Goal: Entertainment & Leisure: Consume media (video, audio)

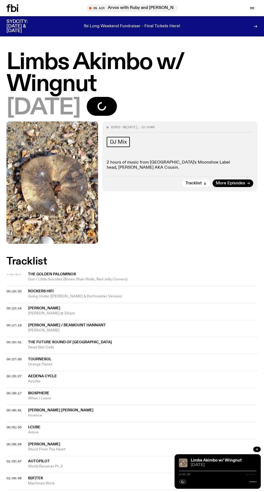
scroll to position [36, 0]
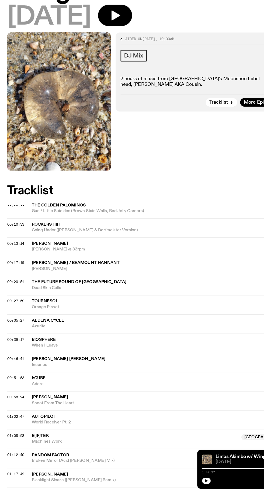
click at [107, 73] on icon "button" at bounding box center [102, 70] width 11 height 11
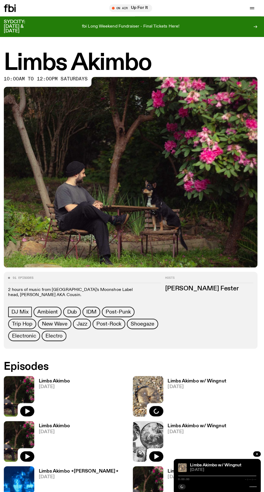
click at [60, 376] on h3 "Limbs Akimbo" at bounding box center [56, 377] width 31 height 5
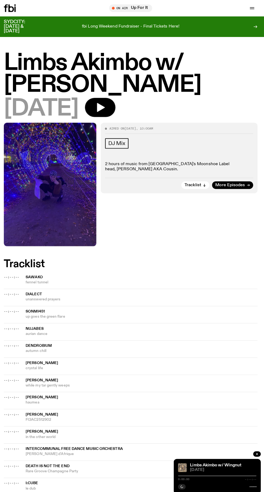
click at [107, 102] on icon "button" at bounding box center [103, 106] width 8 height 9
click at [107, 101] on icon "button" at bounding box center [102, 106] width 11 height 11
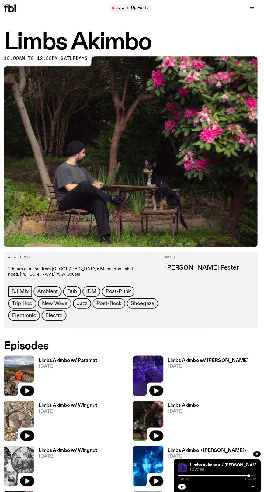
click at [80, 358] on h3 "Limbs Akimbo w/ Paramat" at bounding box center [70, 357] width 58 height 5
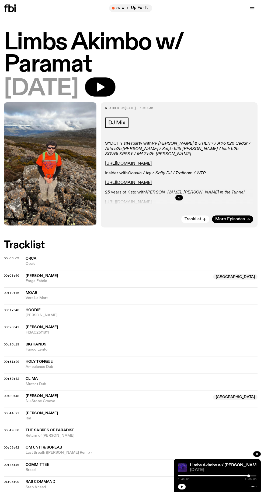
click at [107, 85] on icon "button" at bounding box center [103, 86] width 8 height 9
click at [108, 77] on div "04.10.25" at bounding box center [132, 88] width 252 height 22
click at [117, 94] on button "button" at bounding box center [102, 86] width 30 height 19
click at [110, 77] on button "button" at bounding box center [102, 86] width 30 height 19
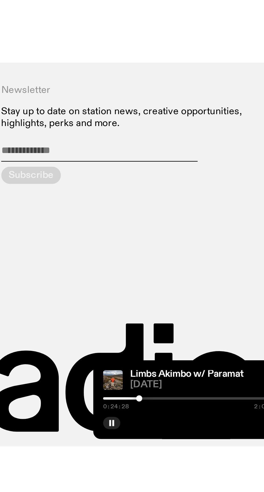
scroll to position [357, 0]
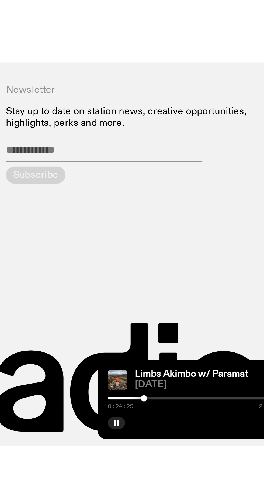
click at [197, 471] on div at bounding box center [218, 470] width 78 height 1
click at [201, 476] on div "0:31:56 2:00:00" at bounding box center [218, 474] width 78 height 3
click at [199, 472] on div at bounding box center [199, 471] width 3 height 3
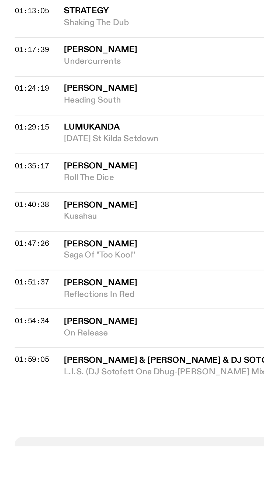
scroll to position [193, 0]
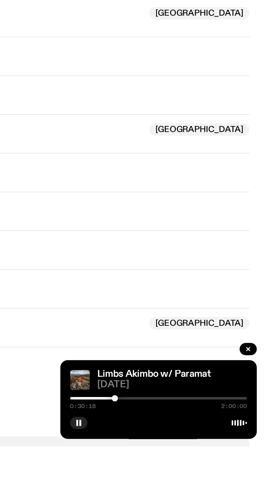
click at [205, 471] on div at bounding box center [218, 470] width 78 height 1
click at [210, 471] on div at bounding box center [218, 470] width 78 height 1
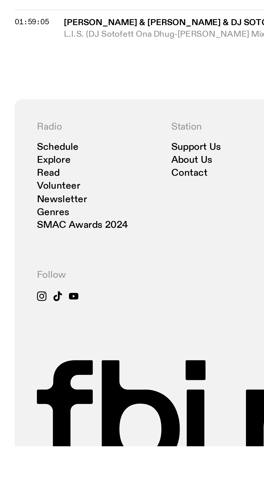
scroll to position [357, 0]
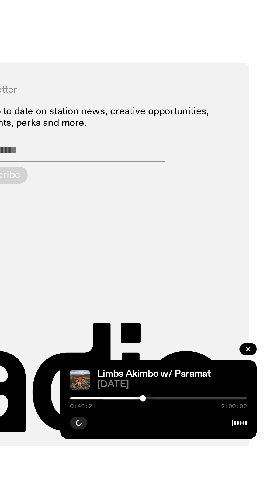
click at [211, 472] on div at bounding box center [211, 471] width 3 height 3
click at [209, 471] on div at bounding box center [172, 470] width 78 height 1
click at [207, 471] on div at bounding box center [170, 470] width 78 height 1
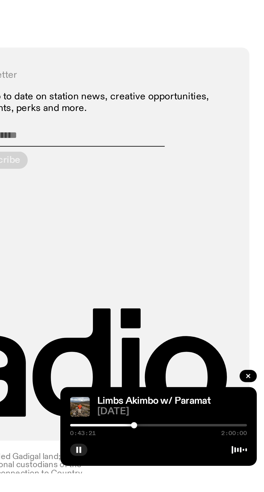
scroll to position [392, 0]
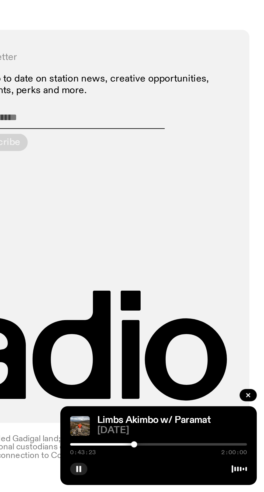
click at [205, 471] on div at bounding box center [169, 470] width 78 height 1
click at [204, 472] on div "0:39:59 2:00:00" at bounding box center [218, 472] width 78 height 6
